Goal: Information Seeking & Learning: Find specific fact

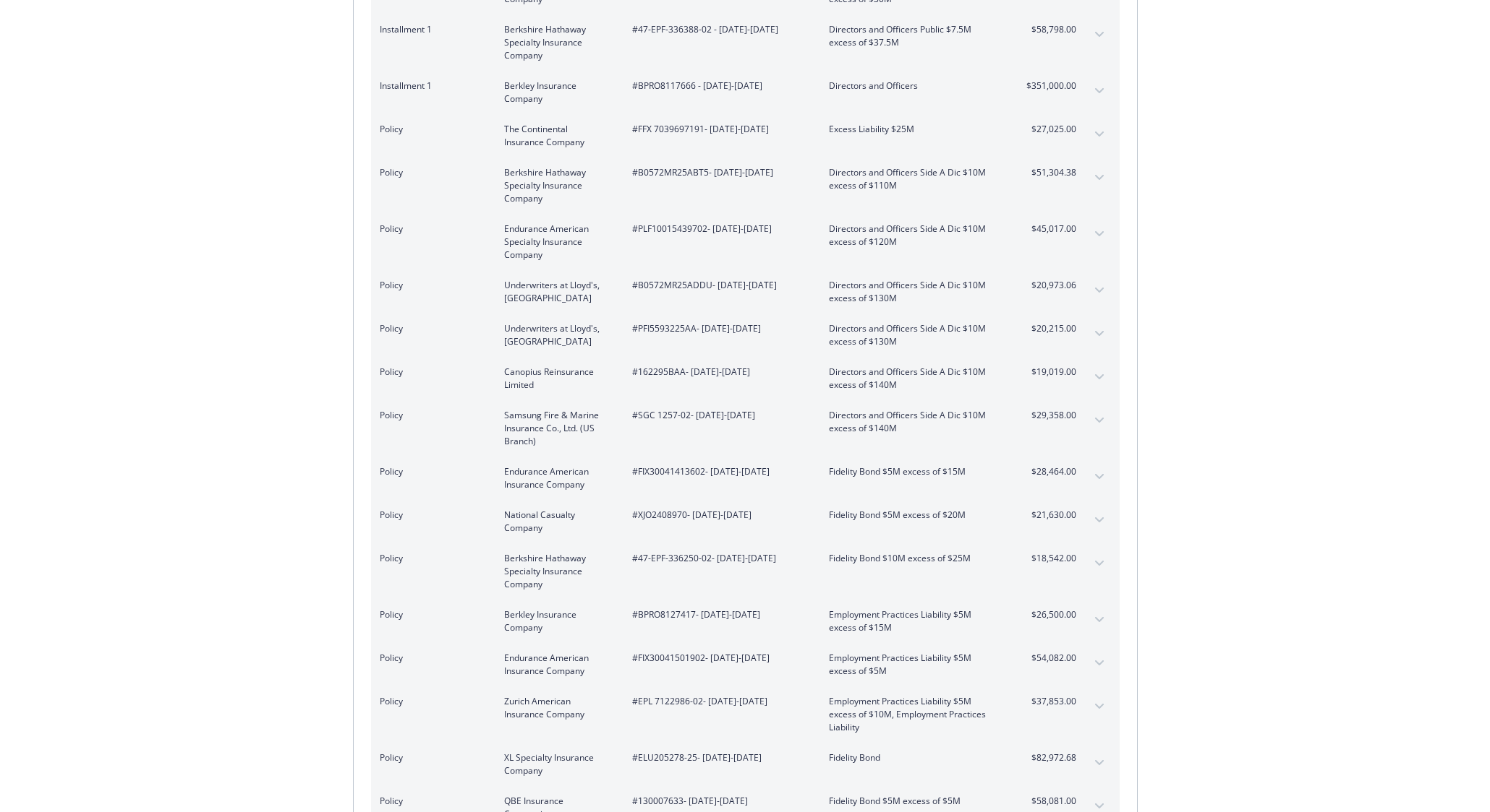
scroll to position [1012, 0]
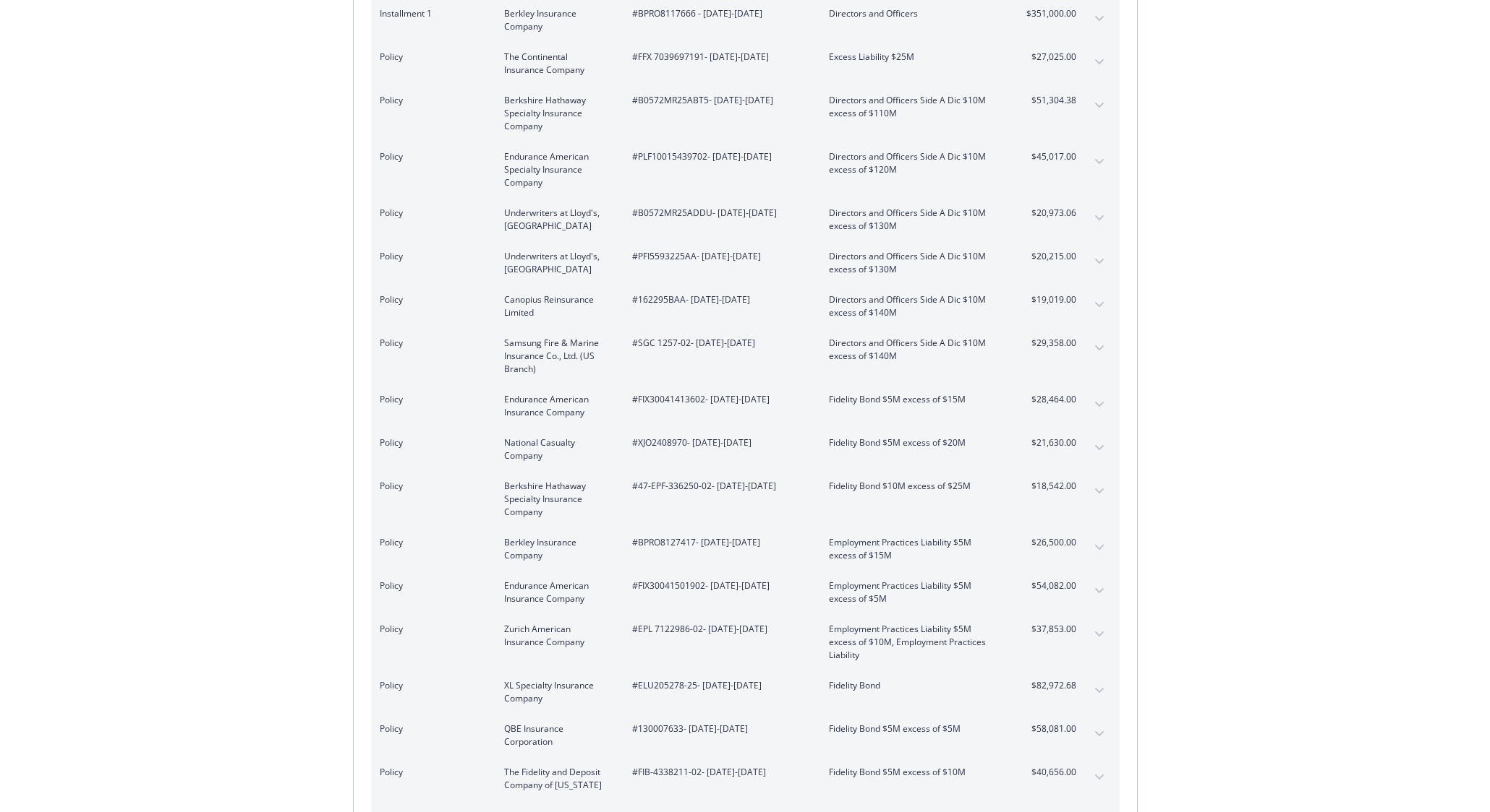
click at [1101, 489] on icon "expand content" at bounding box center [1098, 491] width 8 height 5
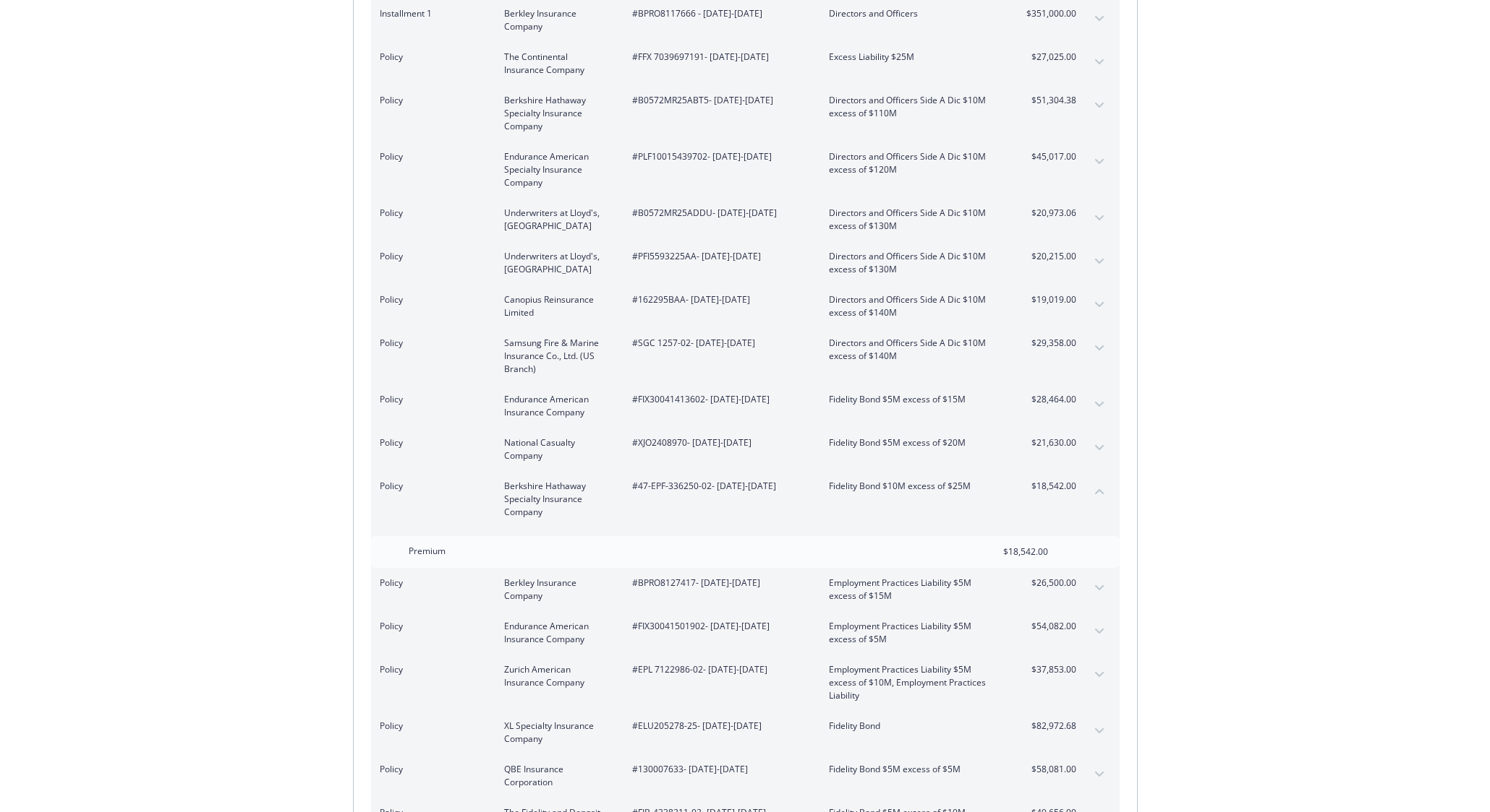
click at [1101, 489] on icon "collapse content" at bounding box center [1098, 492] width 8 height 5
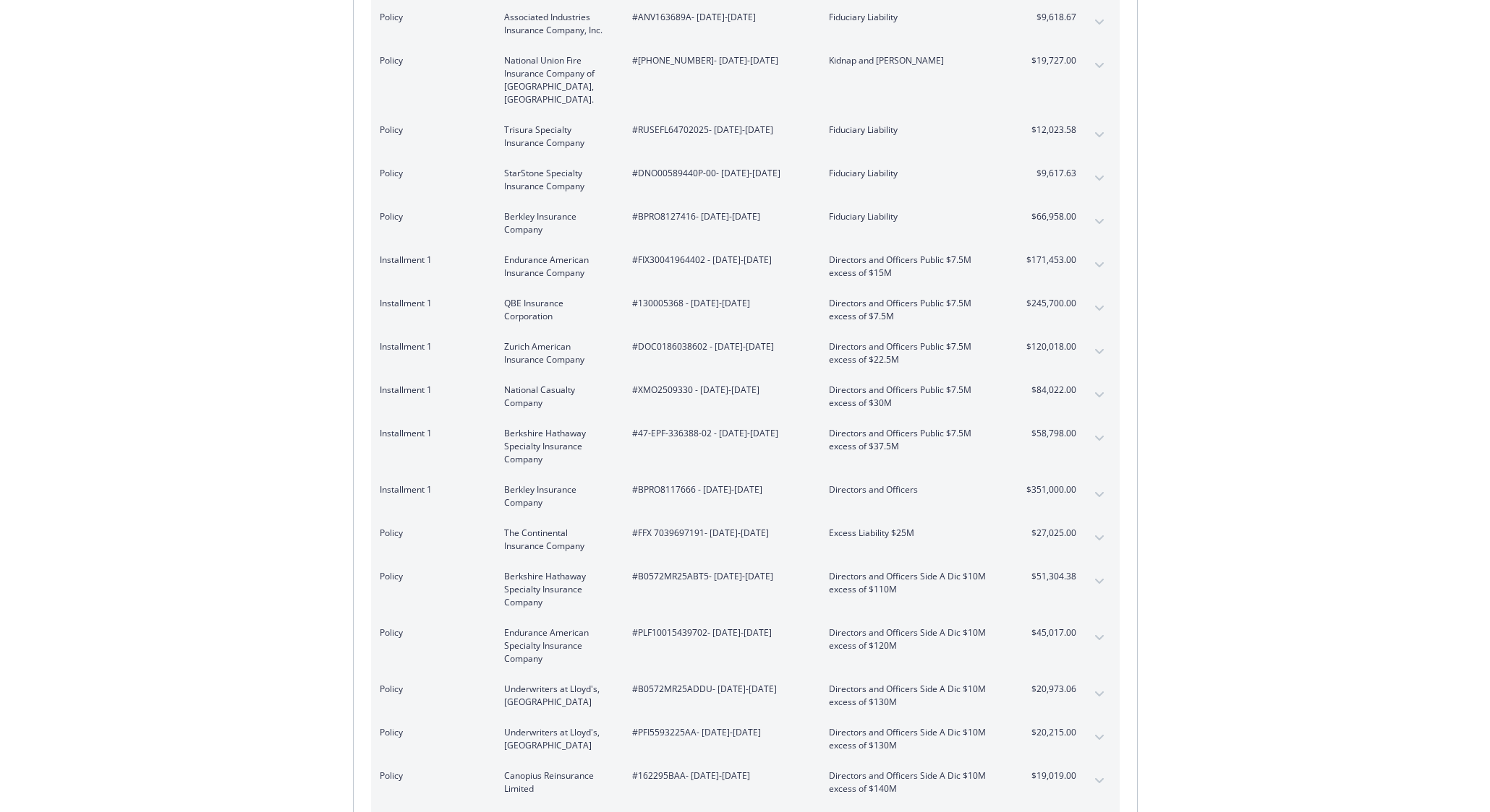
scroll to position [174, 0]
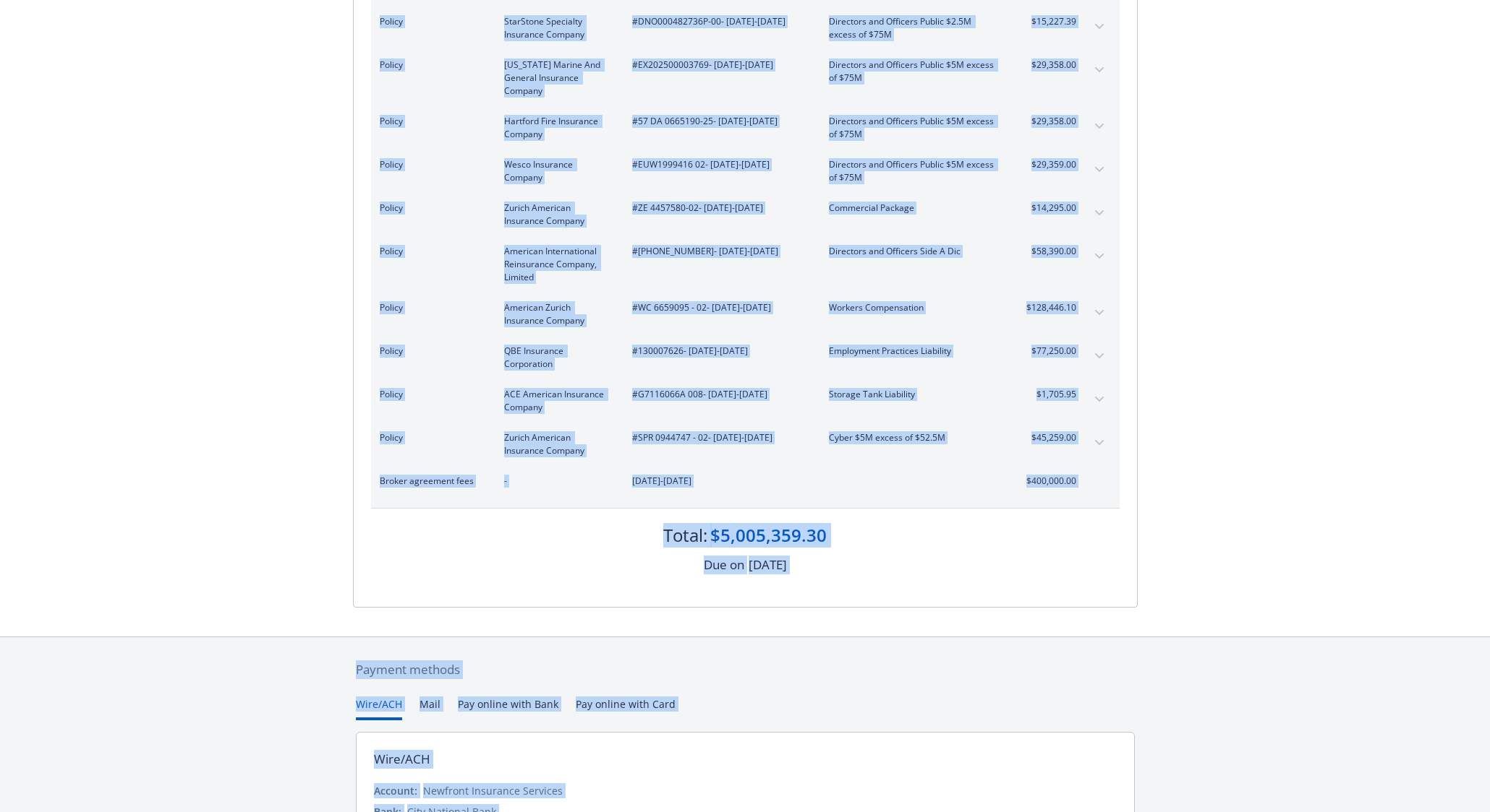
scroll to position [3354, 0]
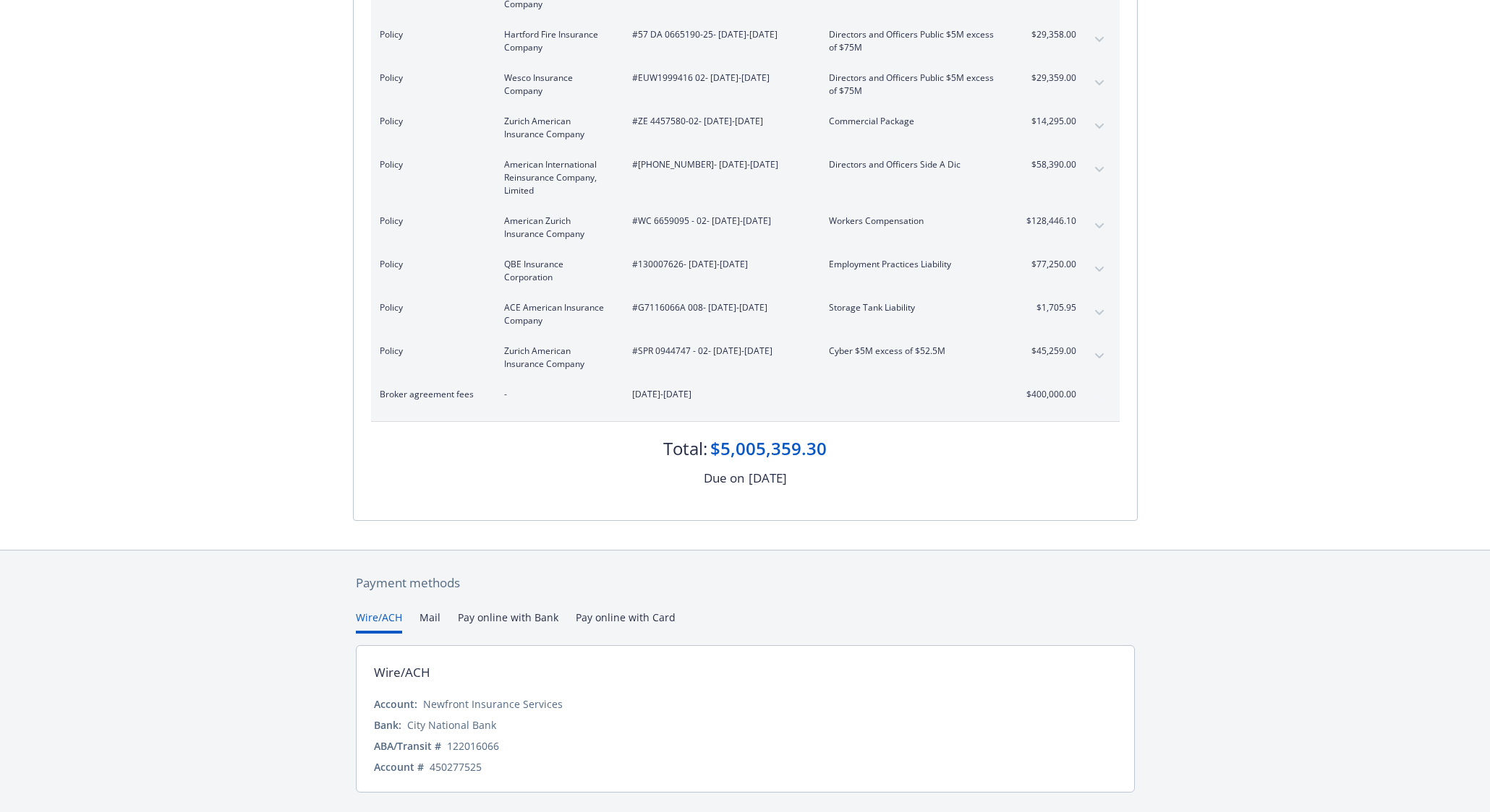
drag, startPoint x: 371, startPoint y: 220, endPoint x: 1085, endPoint y: 374, distance: 730.4
copy div "Item Carrier Policy number / Effective date Line of coverage / description Tota…"
